Goal: Register for event/course

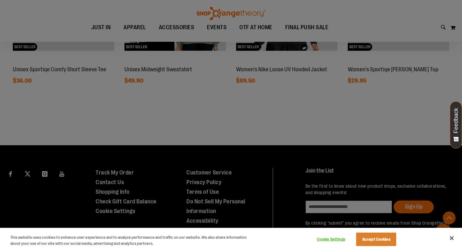
scroll to position [639, 0]
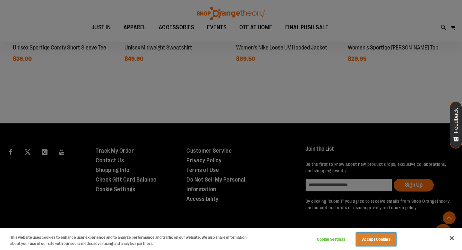
click at [378, 235] on button "Accept Cookies" at bounding box center [376, 238] width 40 height 13
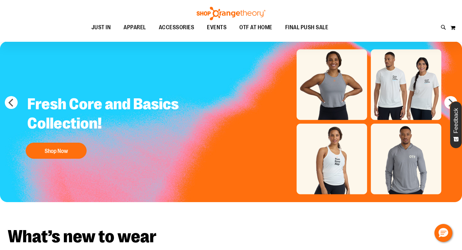
scroll to position [0, 0]
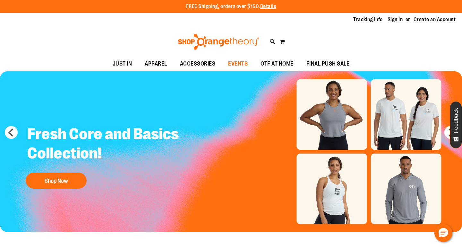
click at [233, 66] on span "EVENTS" at bounding box center [238, 63] width 20 height 14
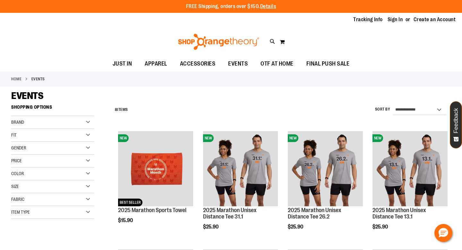
click at [235, 45] on img at bounding box center [218, 42] width 83 height 16
